Goal: Transaction & Acquisition: Purchase product/service

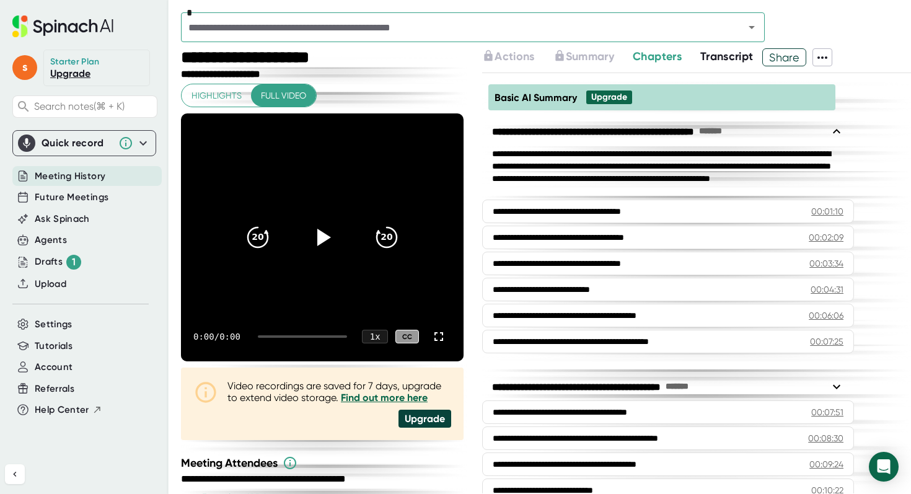
click at [75, 69] on link "Upgrade" at bounding box center [70, 74] width 40 height 12
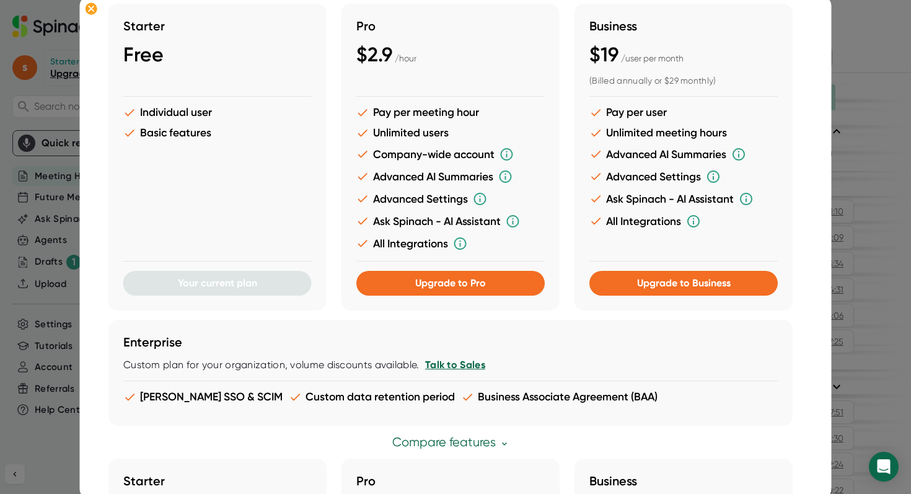
scroll to position [82, 0]
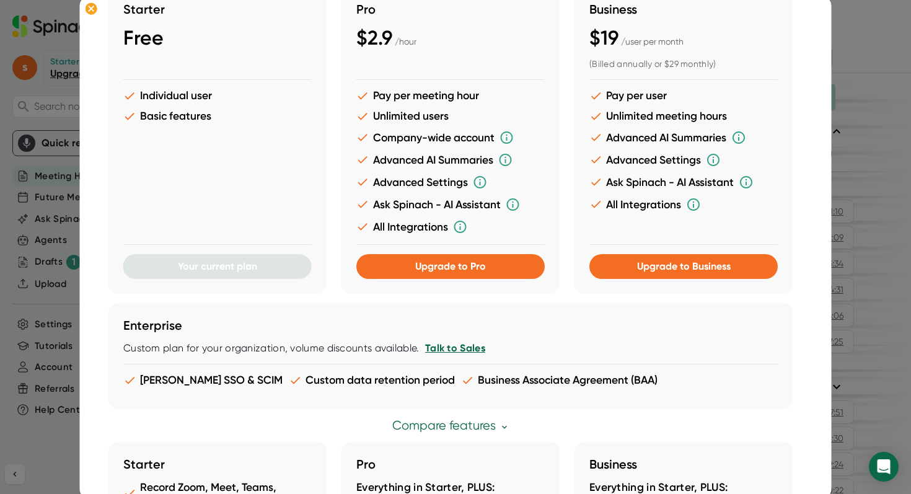
click at [500, 280] on div "Pro $2.9 / hour Pay per meeting hour Unlimited users Company-wide account Advan…" at bounding box center [451, 140] width 218 height 307
click at [493, 264] on button "Upgrade to Pro" at bounding box center [450, 266] width 188 height 25
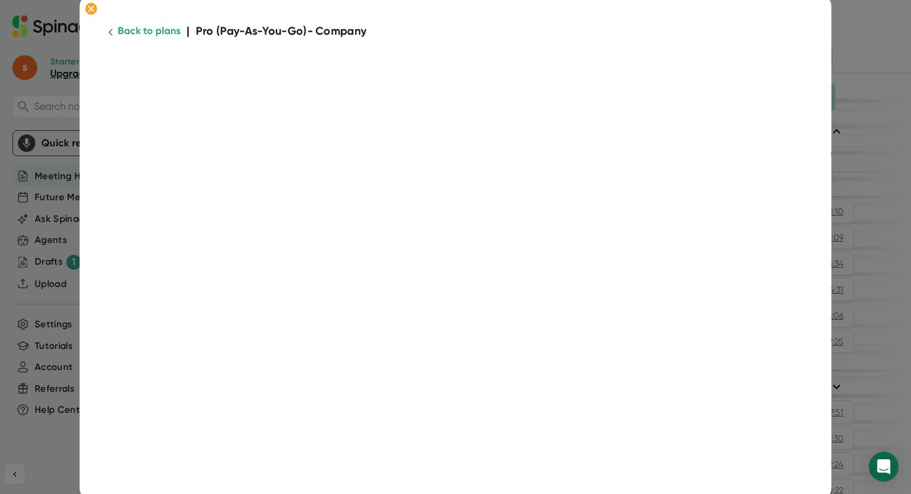
click at [890, 493] on div at bounding box center [455, 494] width 911 height 0
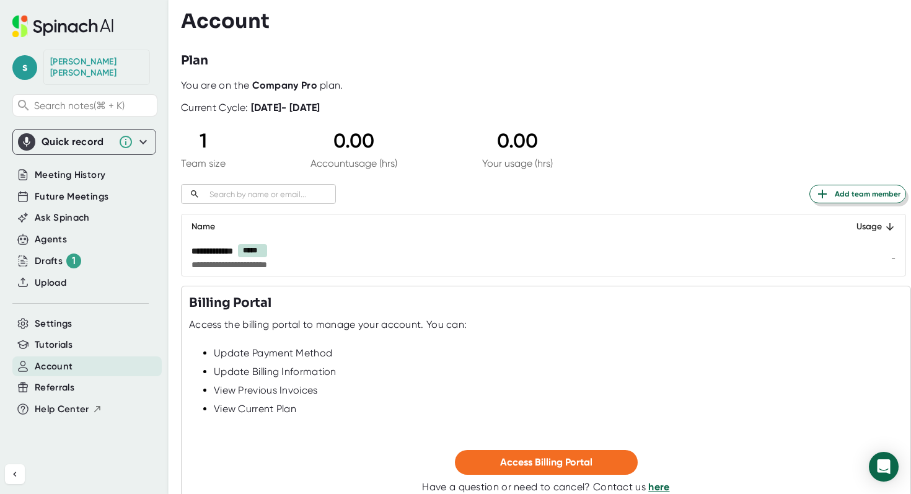
click at [842, 188] on span "Add team member" at bounding box center [858, 194] width 86 height 15
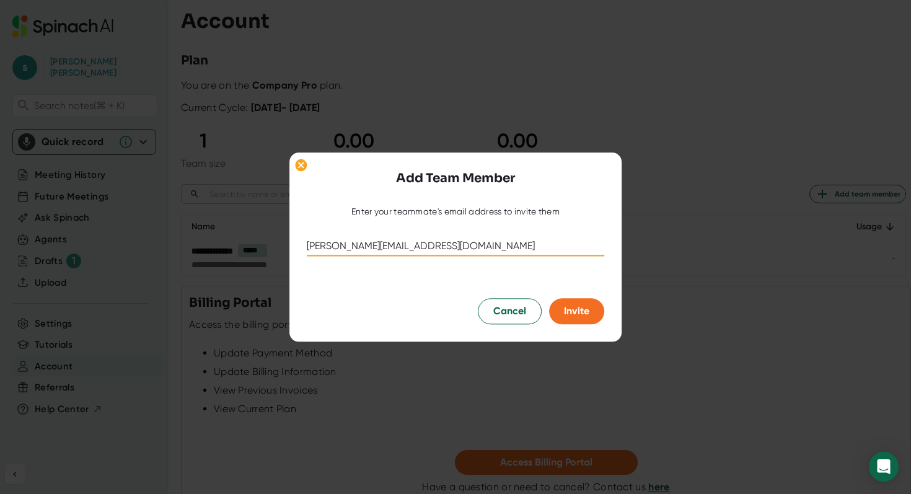
click at [384, 245] on input "[PERSON_NAME][EMAIL_ADDRESS][DOMAIN_NAME]" at bounding box center [456, 246] width 298 height 20
type input "[PERSON_NAME][EMAIL_ADDRESS][DOMAIN_NAME]"
click at [579, 314] on span "Invite" at bounding box center [576, 311] width 25 height 12
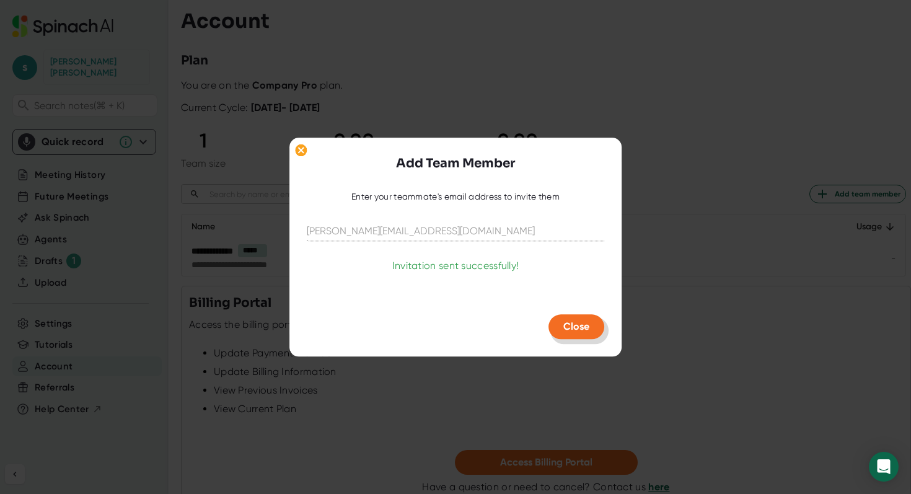
click at [573, 327] on span "Close" at bounding box center [577, 327] width 26 height 12
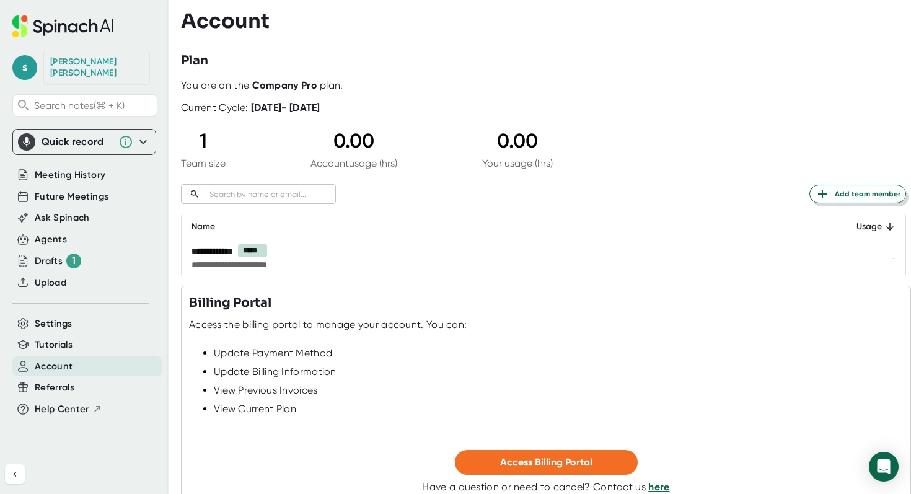
click at [859, 193] on span "Add team member" at bounding box center [858, 194] width 86 height 15
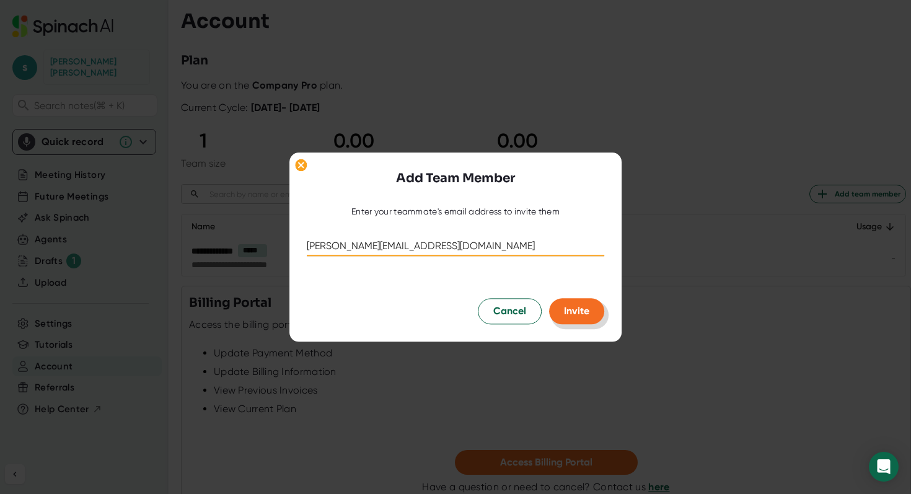
type input "[PERSON_NAME][EMAIL_ADDRESS][DOMAIN_NAME]"
click at [588, 306] on span "Invite" at bounding box center [576, 311] width 25 height 12
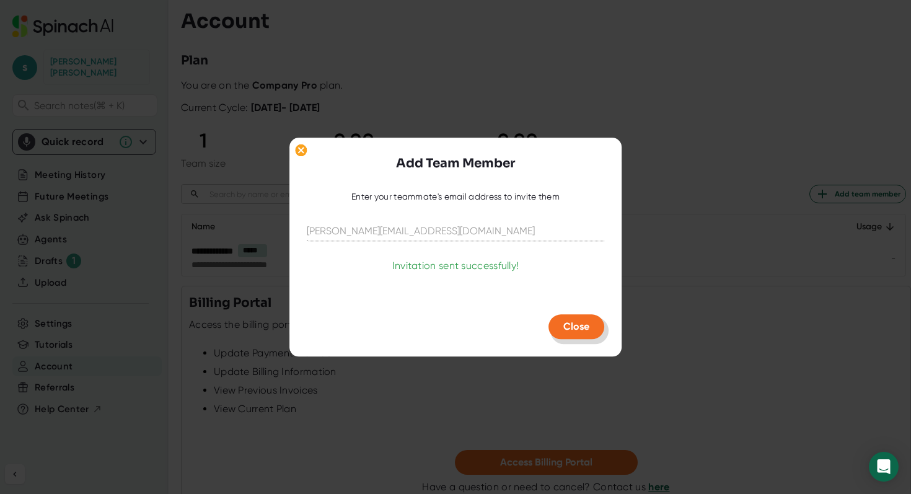
click at [528, 332] on div "Close" at bounding box center [456, 326] width 298 height 25
click at [596, 332] on button "Close" at bounding box center [577, 326] width 56 height 25
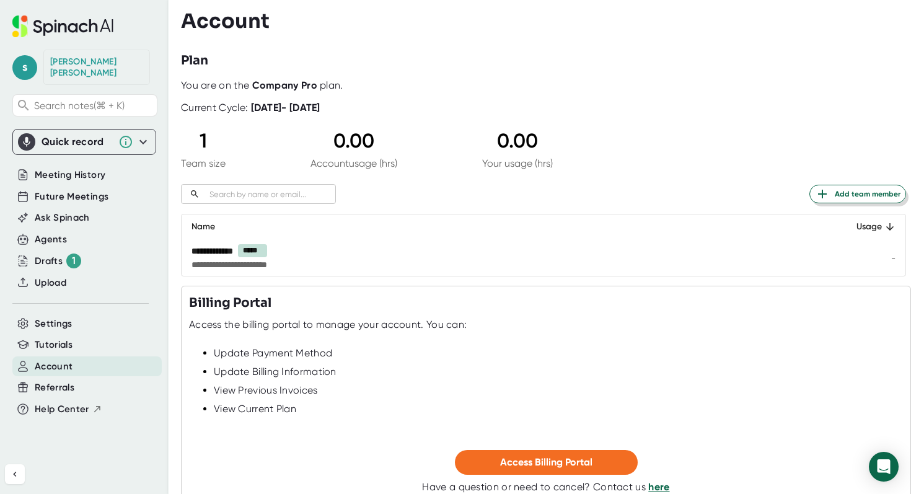
click at [851, 185] on button "Add team member" at bounding box center [858, 194] width 97 height 19
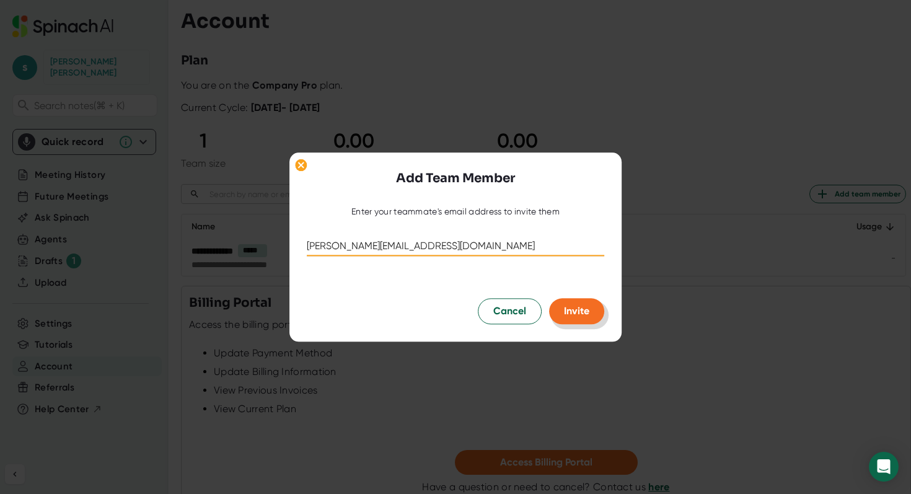
type input "[PERSON_NAME][EMAIL_ADDRESS][DOMAIN_NAME]"
click at [587, 320] on button "Invite" at bounding box center [576, 311] width 55 height 26
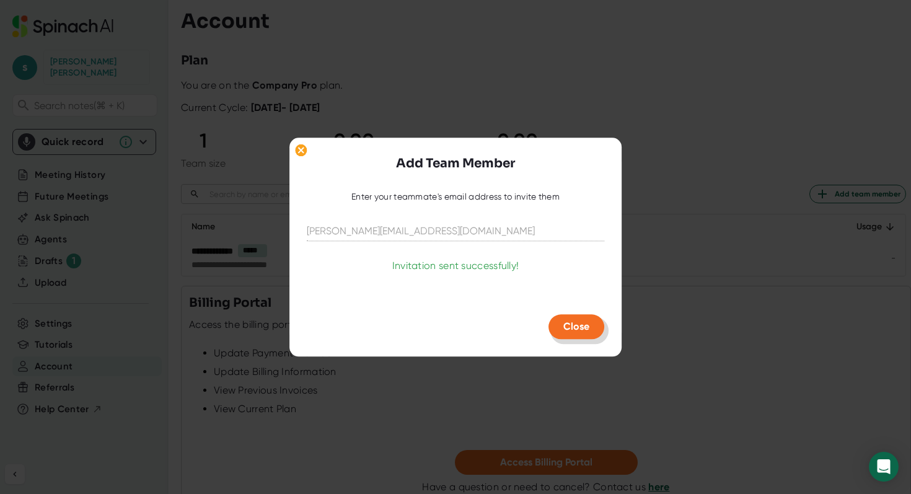
click at [593, 325] on button "Close" at bounding box center [577, 326] width 56 height 25
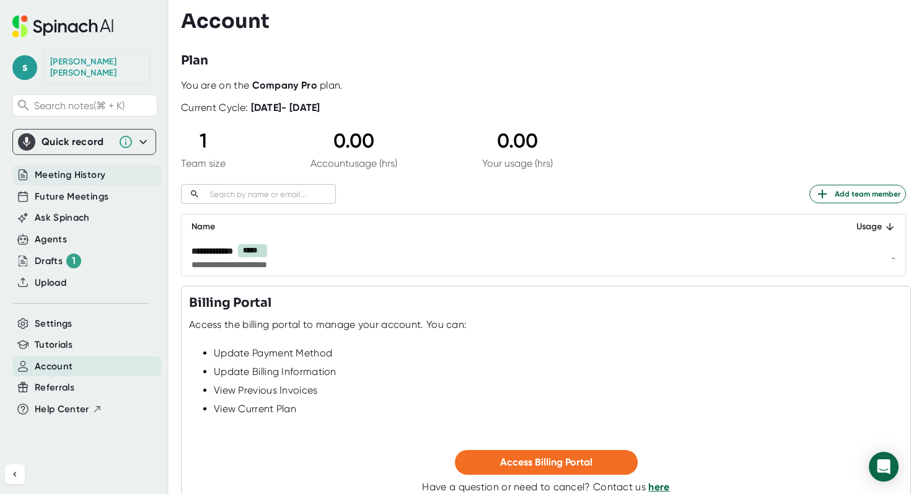
click at [122, 171] on div "Meeting History" at bounding box center [86, 175] width 149 height 20
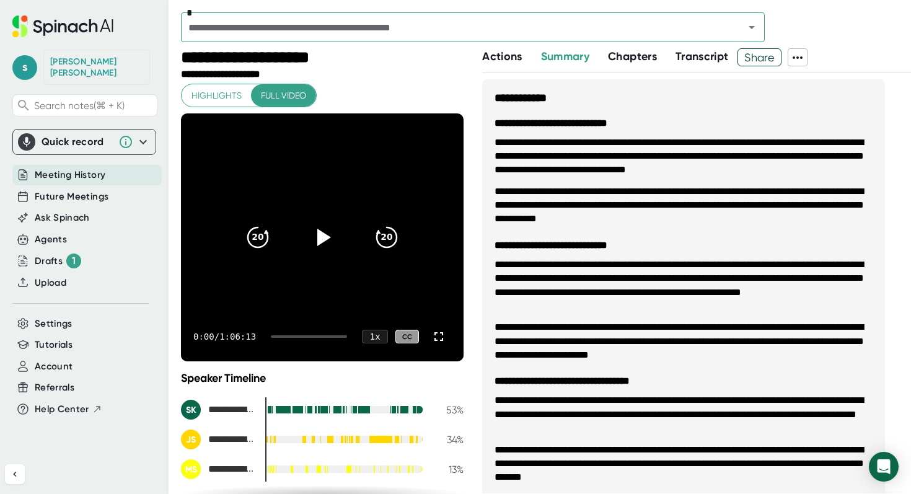
click at [501, 46] on div "*" at bounding box center [546, 30] width 730 height 36
click at [505, 55] on span "Actions" at bounding box center [502, 57] width 40 height 14
